Goal: Task Accomplishment & Management: Manage account settings

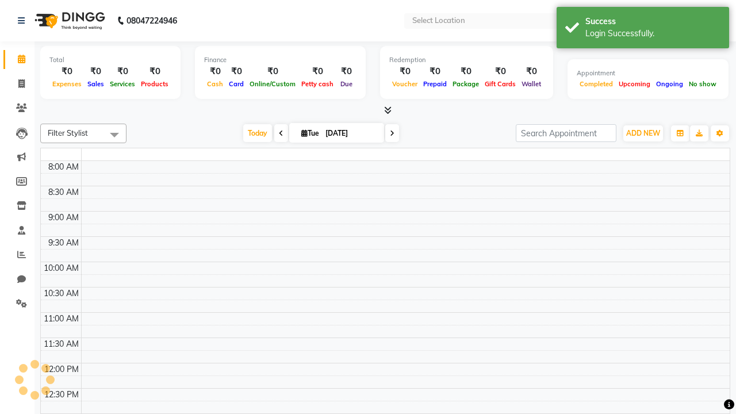
select select "en"
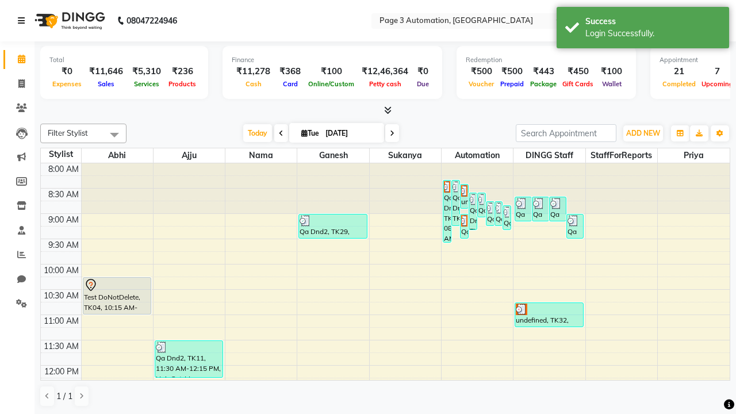
click at [24, 21] on icon at bounding box center [21, 21] width 7 height 8
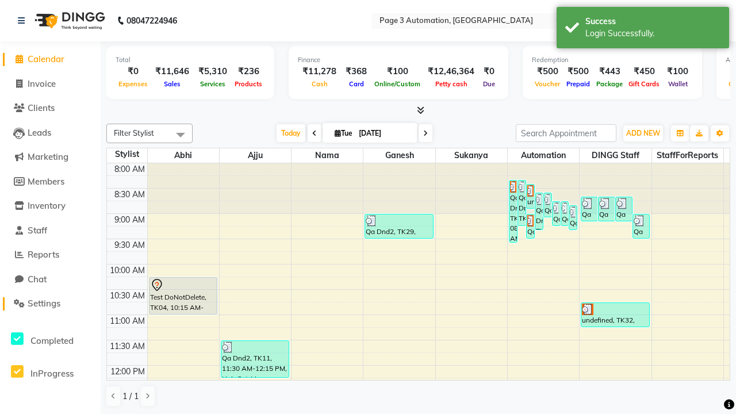
click at [50, 304] on span "Settings" at bounding box center [44, 303] width 33 height 11
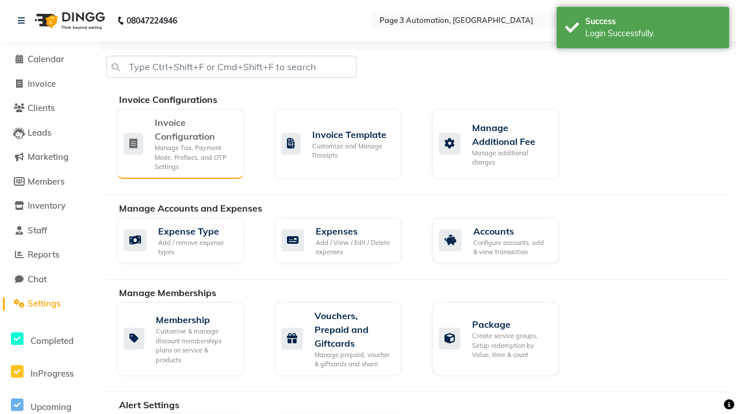
click at [180, 143] on div "Manage Tax, Payment Mode, Prefixes, and OTP Settings" at bounding box center [195, 157] width 80 height 29
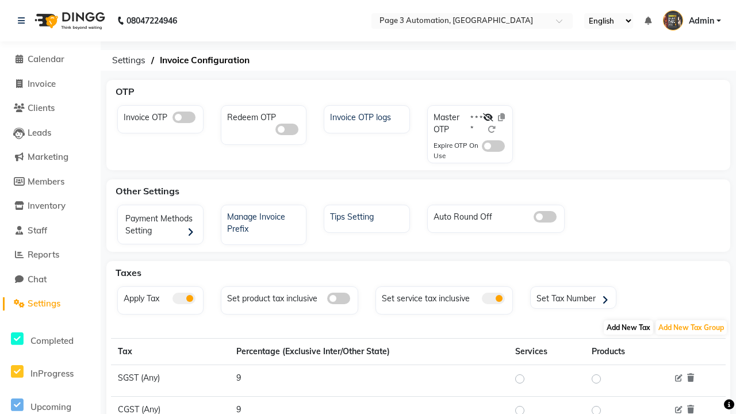
click at [628, 327] on span "Add New Tax" at bounding box center [628, 327] width 49 height 14
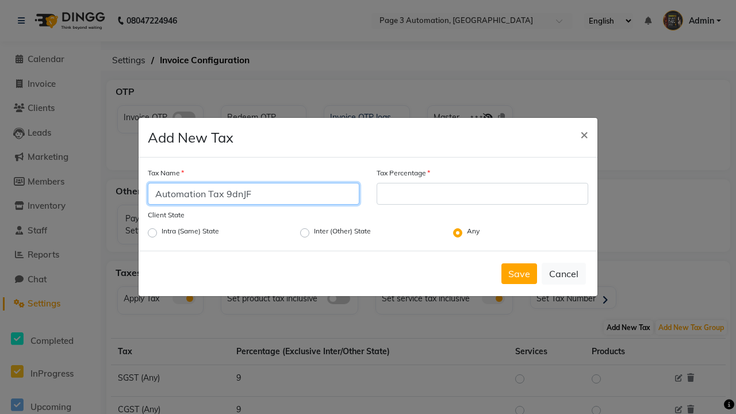
type input "Automation Tax 9dnJF"
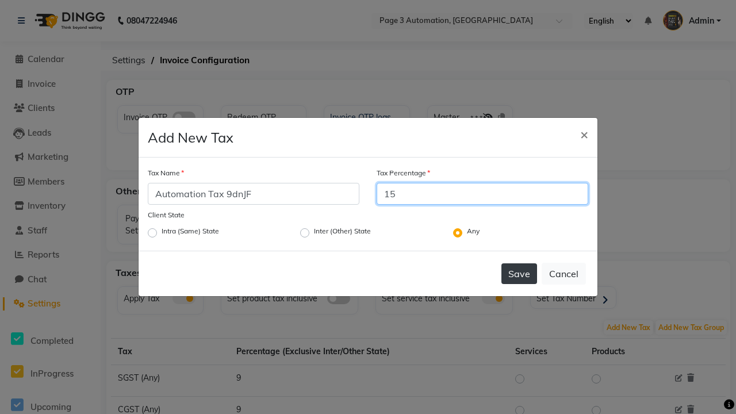
type input "15"
click at [519, 274] on button "Save" at bounding box center [519, 273] width 36 height 21
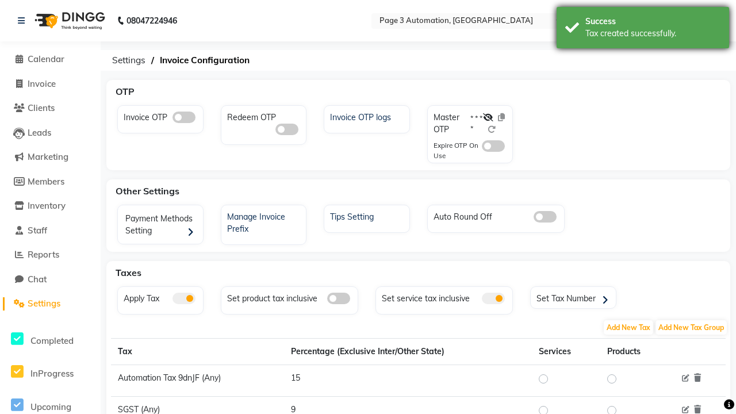
click at [643, 29] on div "Tax created successfully." at bounding box center [652, 34] width 135 height 12
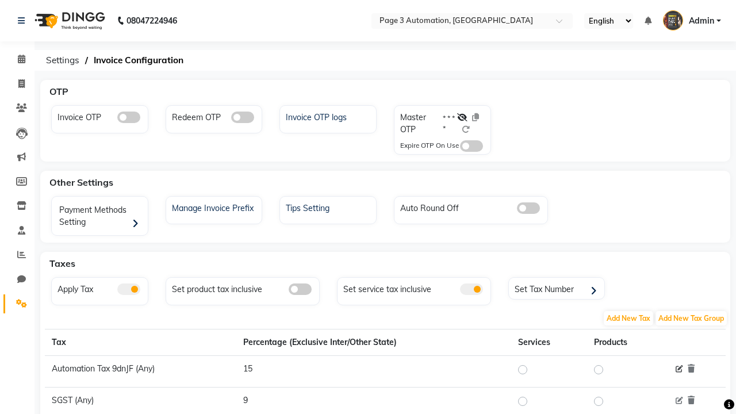
click at [679, 369] on icon at bounding box center [679, 369] width 7 height 7
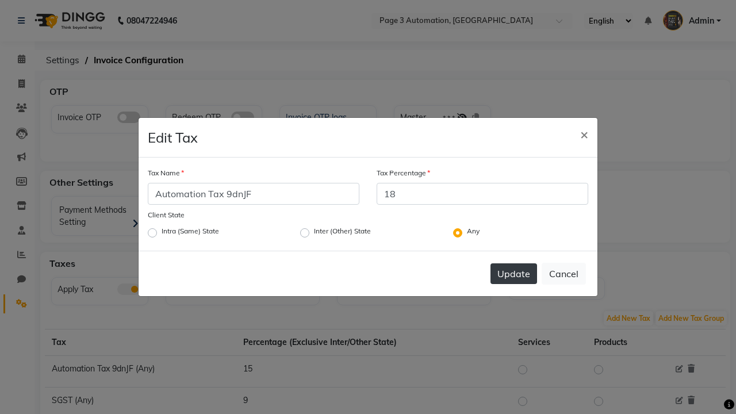
type input "18"
click at [513, 274] on button "Update" at bounding box center [513, 273] width 47 height 21
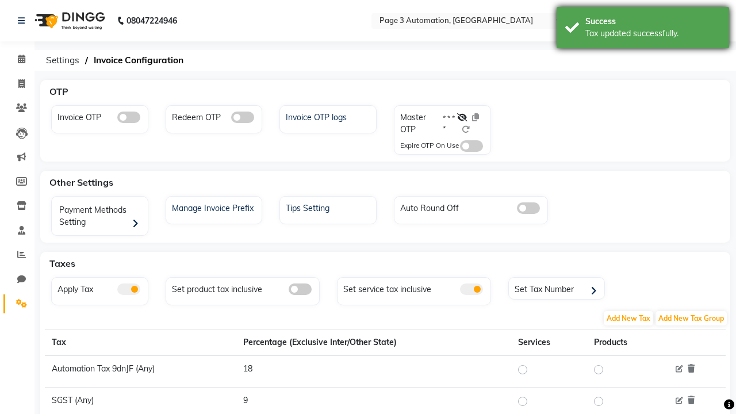
click at [643, 29] on div "Tax updated successfully." at bounding box center [652, 34] width 135 height 12
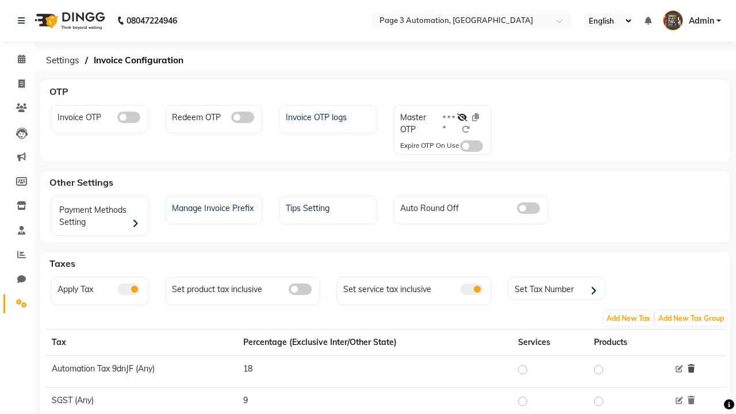
click at [691, 369] on icon at bounding box center [691, 369] width 7 height 8
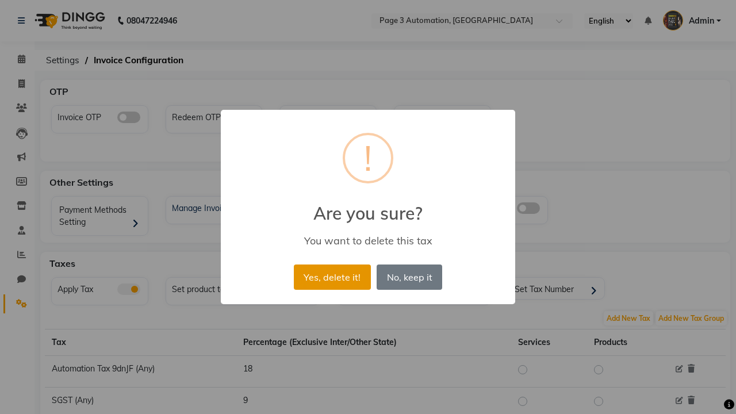
click at [332, 277] on button "Yes, delete it!" at bounding box center [332, 276] width 77 height 25
